Goal: Transaction & Acquisition: Purchase product/service

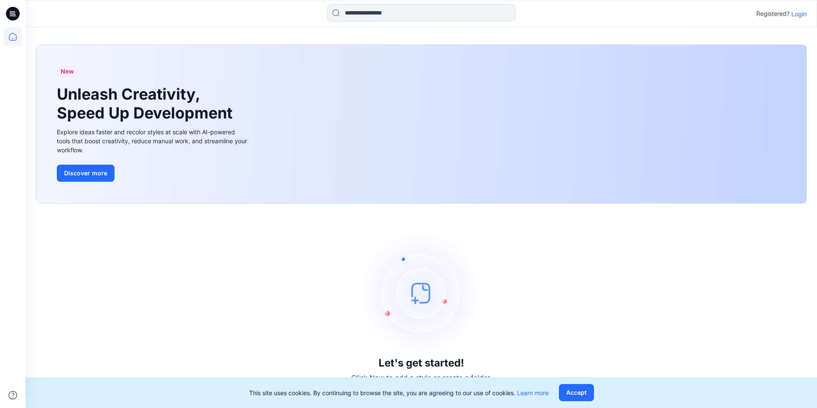
click at [387, 14] on p "Login" at bounding box center [799, 13] width 15 height 9
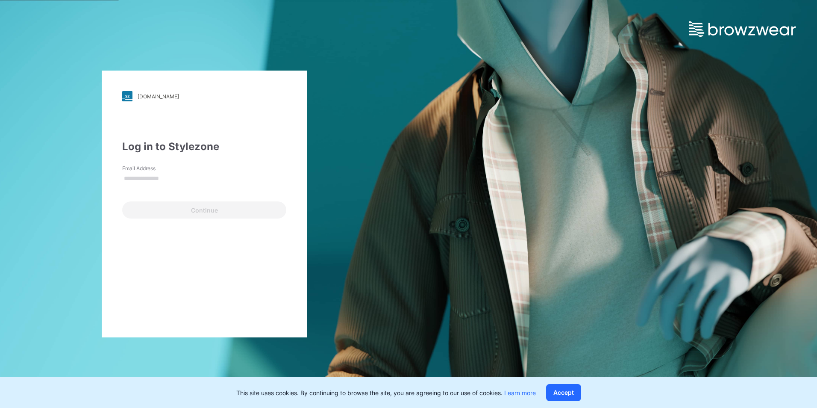
click at [159, 178] on input "Email Address" at bounding box center [204, 178] width 164 height 13
type input "*"
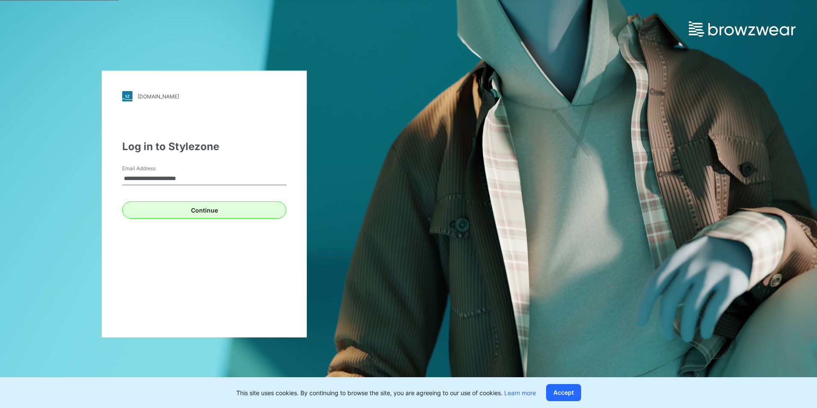
type input "**********"
click at [200, 213] on button "Continue" at bounding box center [204, 209] width 164 height 17
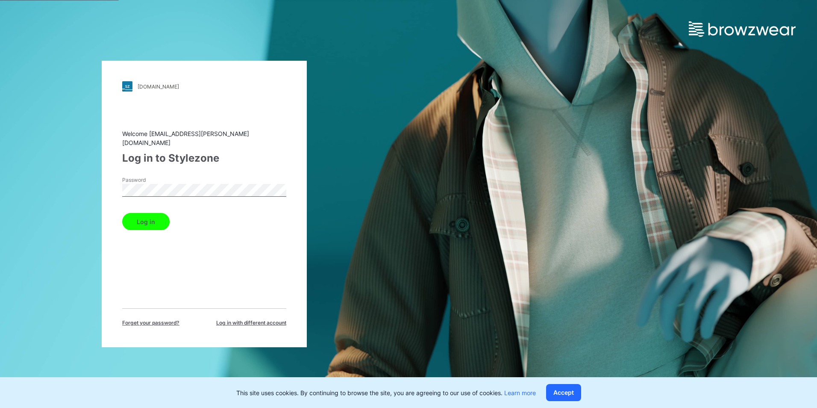
click at [122, 213] on button "Log in" at bounding box center [145, 221] width 47 height 17
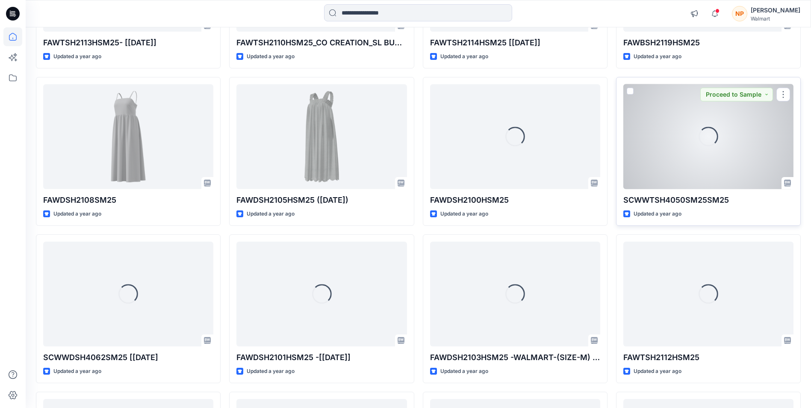
scroll to position [8540, 0]
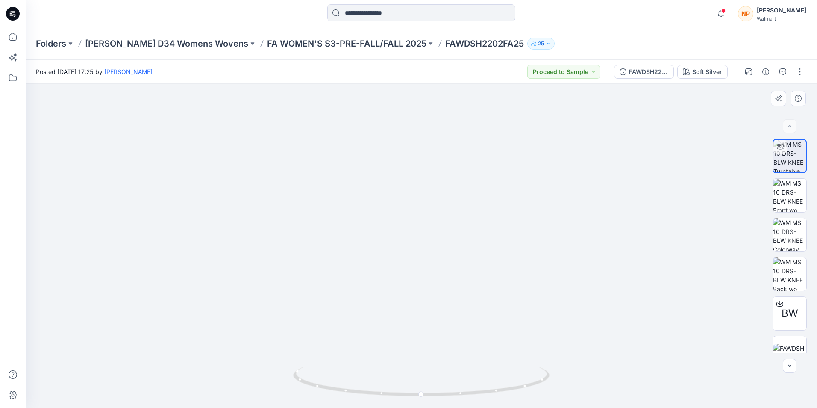
drag, startPoint x: 436, startPoint y: 204, endPoint x: 436, endPoint y: 242, distance: 38.9
click at [436, 242] on img at bounding box center [422, 154] width 720 height 508
drag, startPoint x: 443, startPoint y: 281, endPoint x: 442, endPoint y: 243, distance: 38.1
click at [442, 243] on img at bounding box center [422, 147] width 720 height 521
drag, startPoint x: 427, startPoint y: 275, endPoint x: 429, endPoint y: 118, distance: 156.9
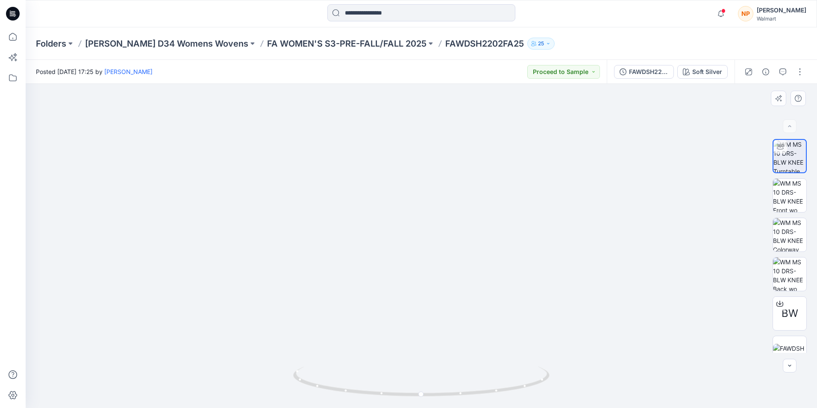
click at [429, 118] on img at bounding box center [422, 68] width 720 height 680
